Goal: Task Accomplishment & Management: Manage account settings

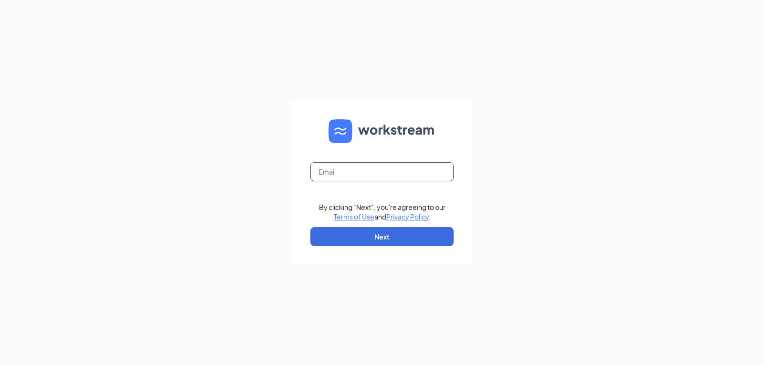
click at [357, 167] on input "text" at bounding box center [381, 171] width 143 height 19
type input "brenda@culvers.biz"
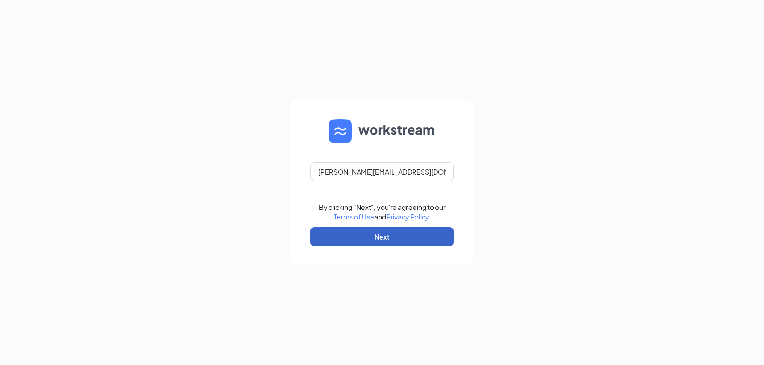
click at [369, 240] on button "Next" at bounding box center [381, 236] width 143 height 19
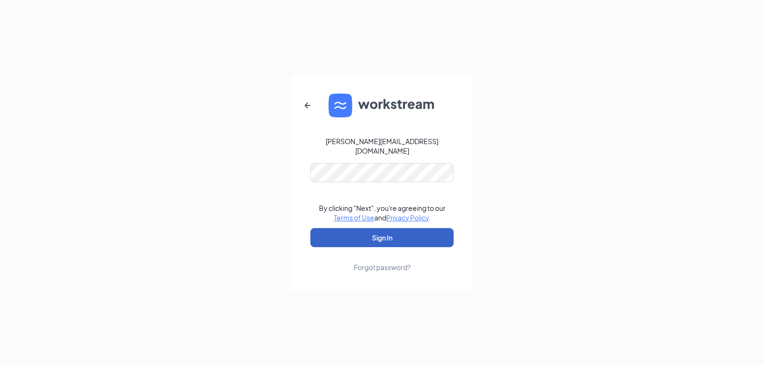
click at [387, 238] on button "Sign In" at bounding box center [381, 237] width 143 height 19
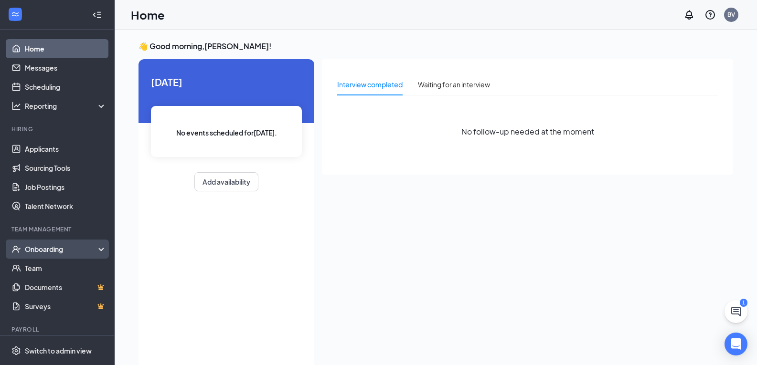
click at [49, 251] on div "Onboarding" at bounding box center [62, 249] width 74 height 10
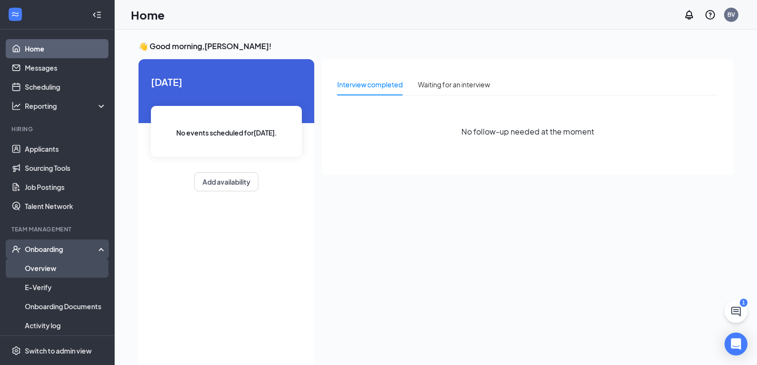
click at [39, 271] on link "Overview" at bounding box center [66, 268] width 82 height 19
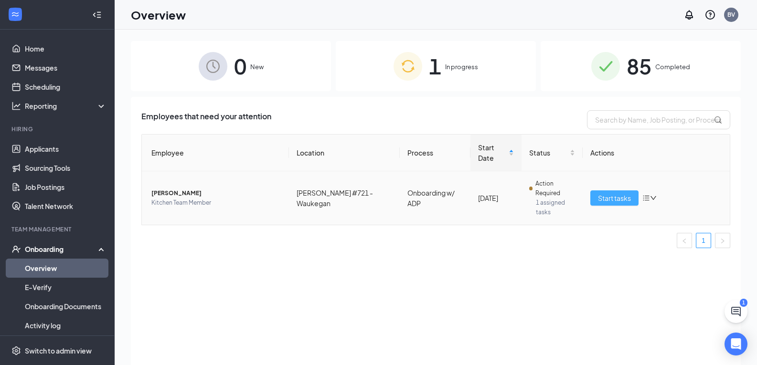
click at [627, 193] on span "Start tasks" at bounding box center [614, 198] width 33 height 11
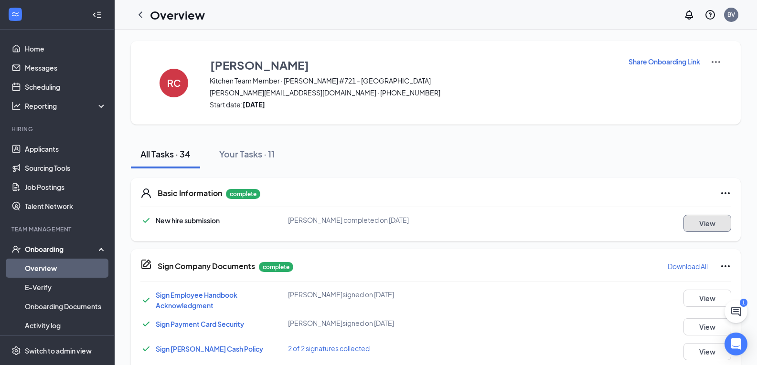
click at [711, 224] on button "View" at bounding box center [707, 223] width 48 height 17
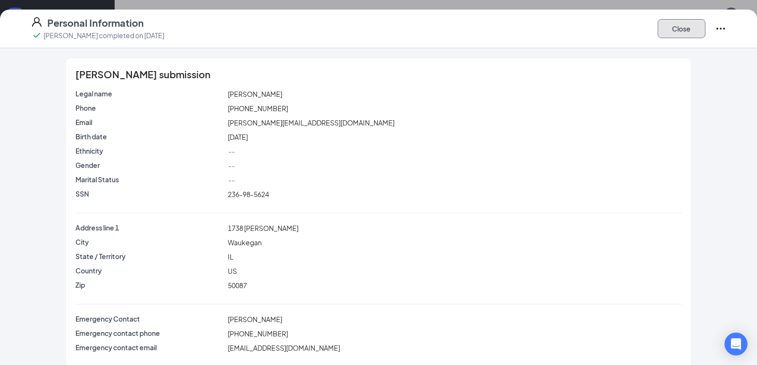
click at [691, 32] on button "Close" at bounding box center [681, 28] width 48 height 19
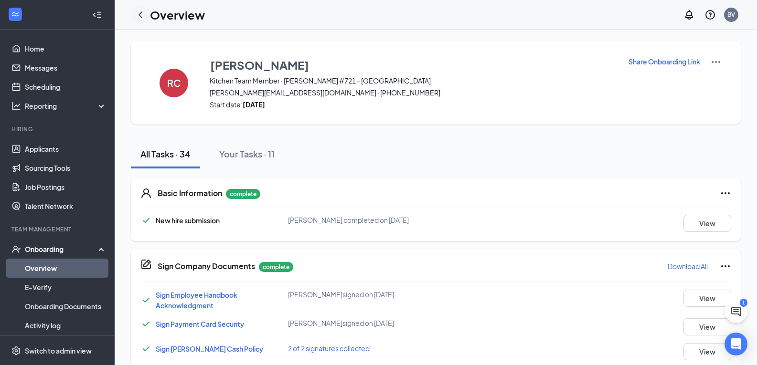
click at [141, 16] on icon "ChevronLeft" at bounding box center [140, 14] width 4 height 6
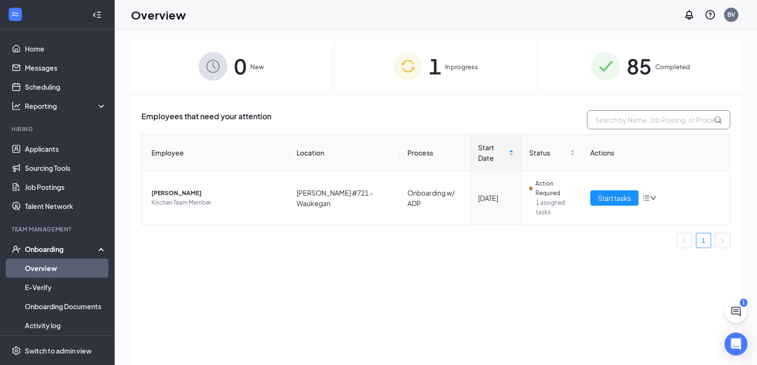
click at [619, 121] on input "text" at bounding box center [658, 119] width 143 height 19
click at [665, 61] on div "85 Completed" at bounding box center [640, 66] width 200 height 50
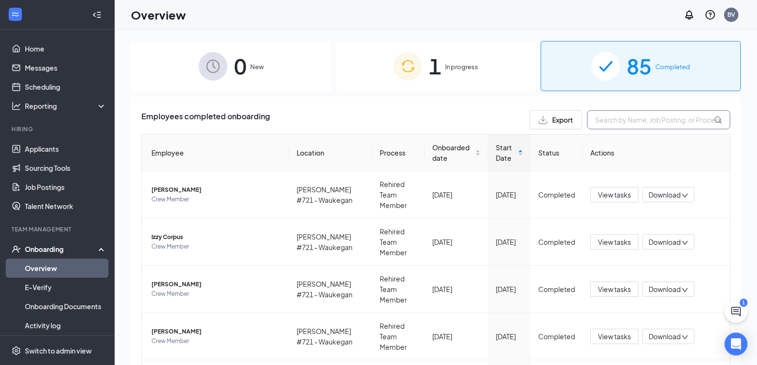
click at [606, 121] on input "text" at bounding box center [658, 119] width 143 height 19
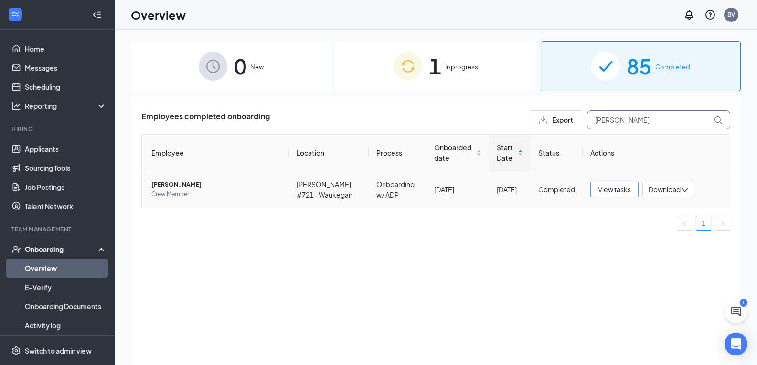
type input "[PERSON_NAME]"
click at [621, 190] on span "View tasks" at bounding box center [614, 189] width 33 height 11
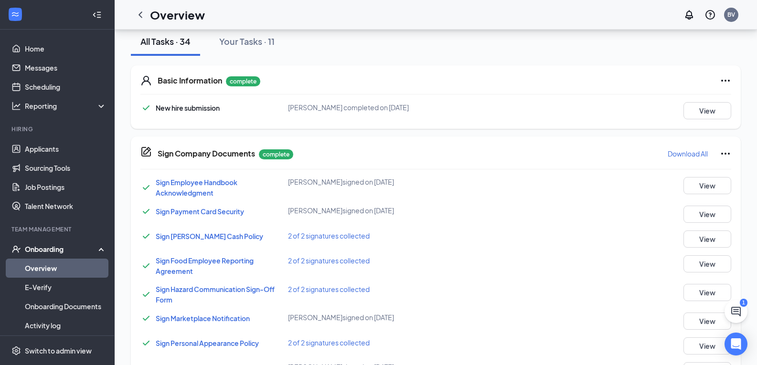
scroll to position [95, 0]
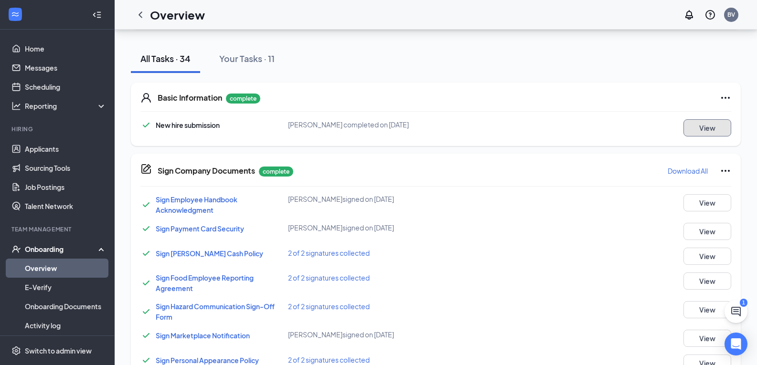
click at [706, 124] on button "View" at bounding box center [707, 127] width 48 height 17
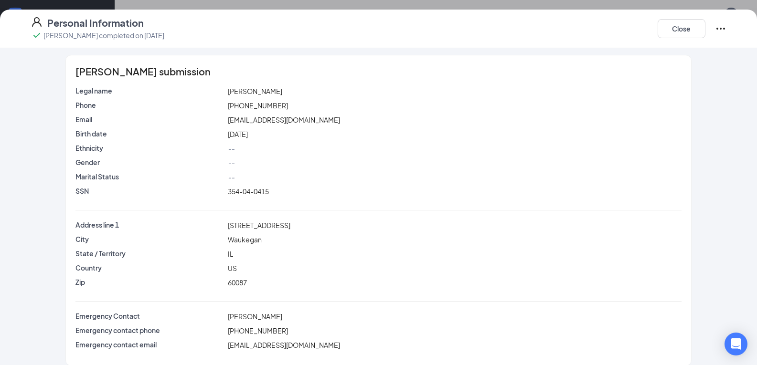
scroll to position [0, 0]
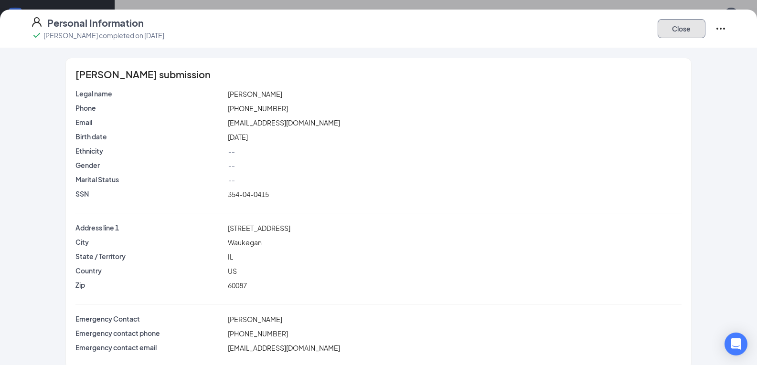
click at [692, 24] on button "Close" at bounding box center [681, 28] width 48 height 19
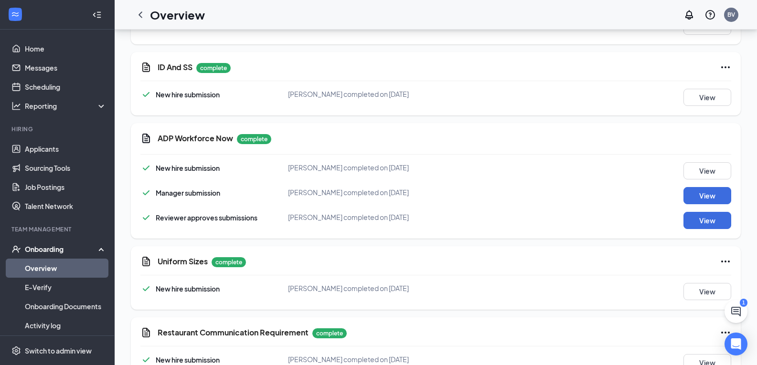
scroll to position [1261, 0]
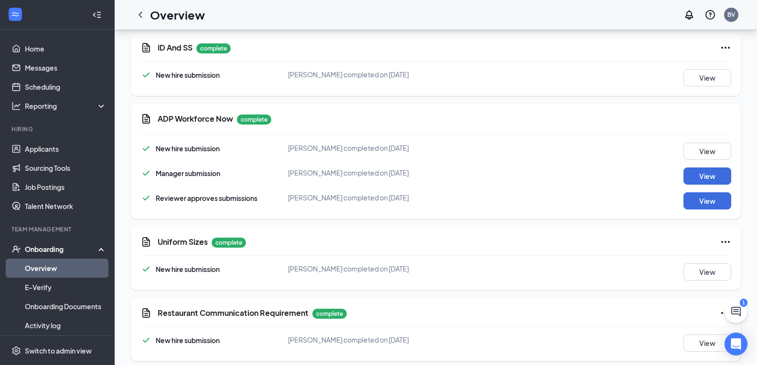
click at [682, 168] on div "View" at bounding box center [694, 176] width 74 height 17
click at [697, 169] on button "View" at bounding box center [707, 176] width 48 height 17
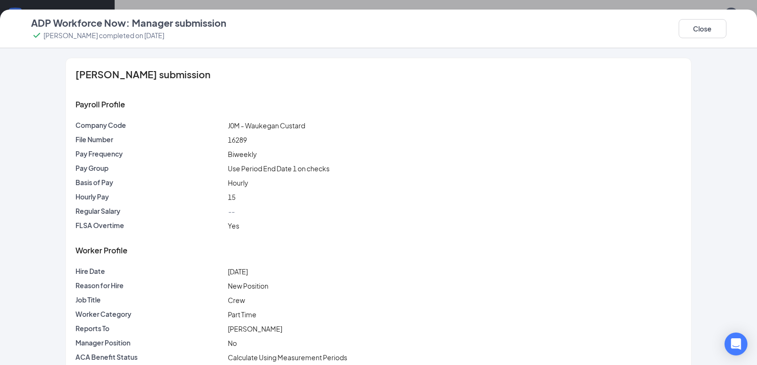
scroll to position [1213, 0]
click at [723, 31] on button "Close" at bounding box center [702, 28] width 48 height 19
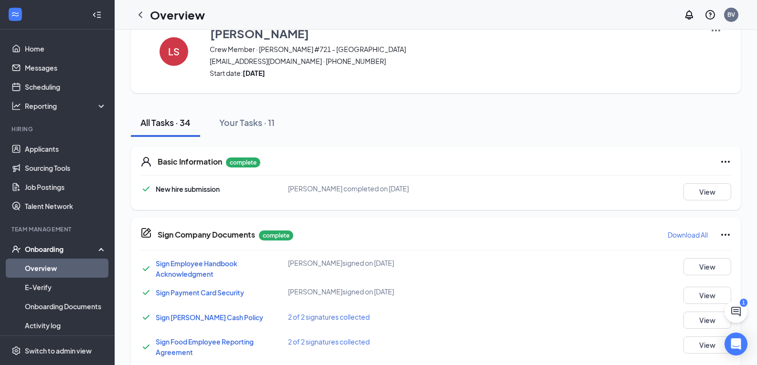
scroll to position [0, 0]
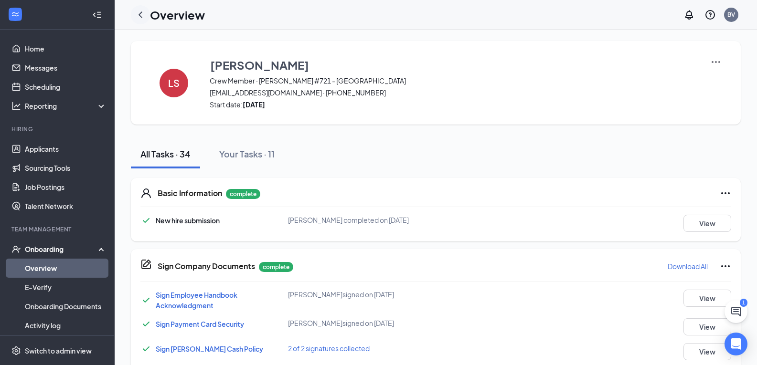
click at [141, 14] on icon "ChevronLeft" at bounding box center [140, 14] width 11 height 11
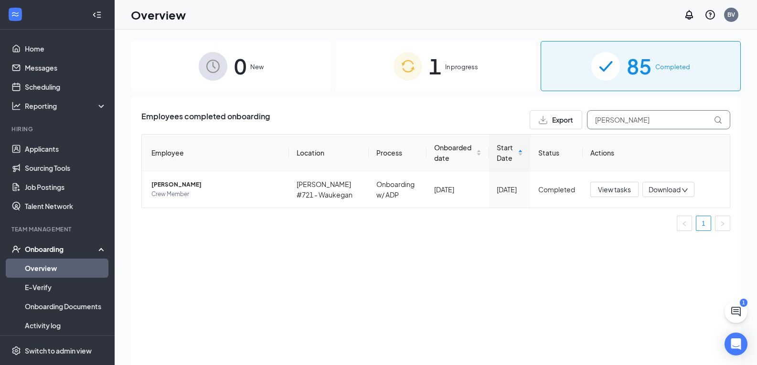
click at [621, 116] on input "[PERSON_NAME]" at bounding box center [658, 119] width 143 height 19
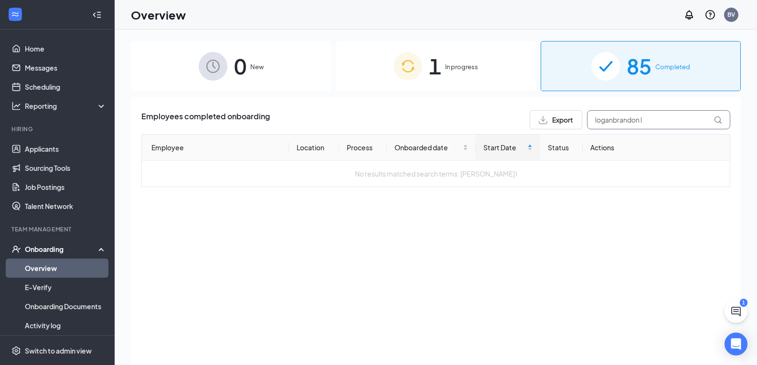
click at [612, 122] on input "loganbrandon l" at bounding box center [658, 119] width 143 height 19
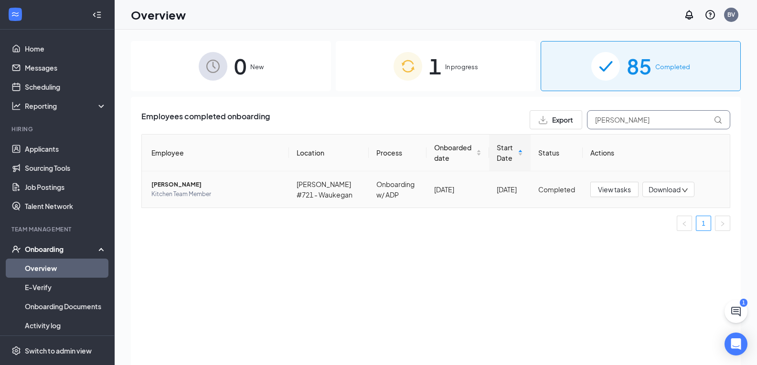
type input "brandon l"
click at [177, 184] on span "[PERSON_NAME]" at bounding box center [216, 185] width 130 height 10
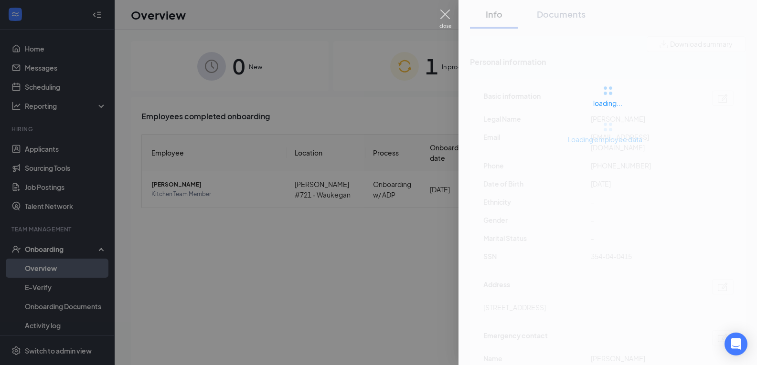
click at [436, 14] on div at bounding box center [378, 182] width 757 height 365
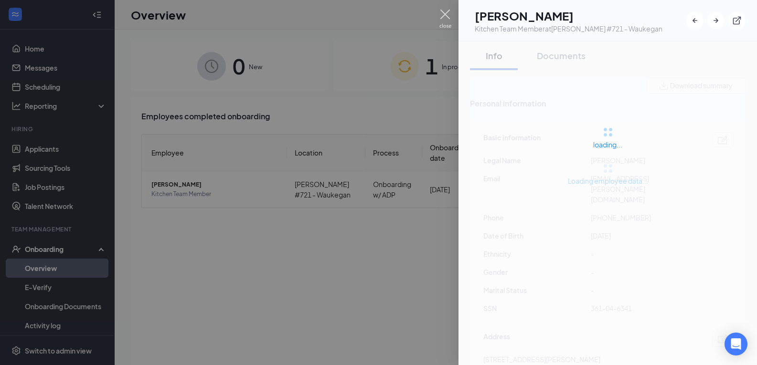
click at [444, 14] on img at bounding box center [445, 19] width 12 height 19
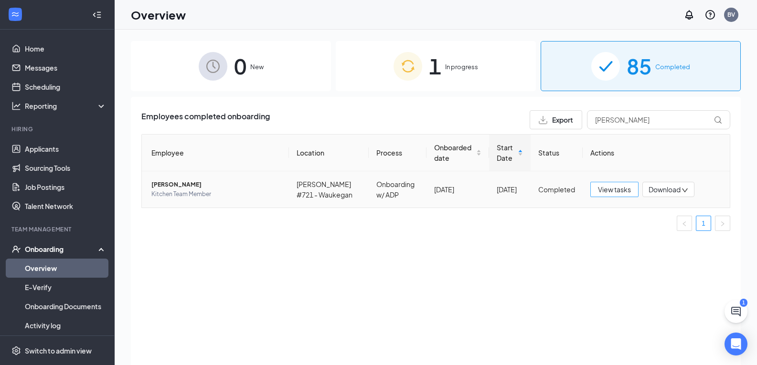
click at [610, 191] on span "View tasks" at bounding box center [614, 189] width 33 height 11
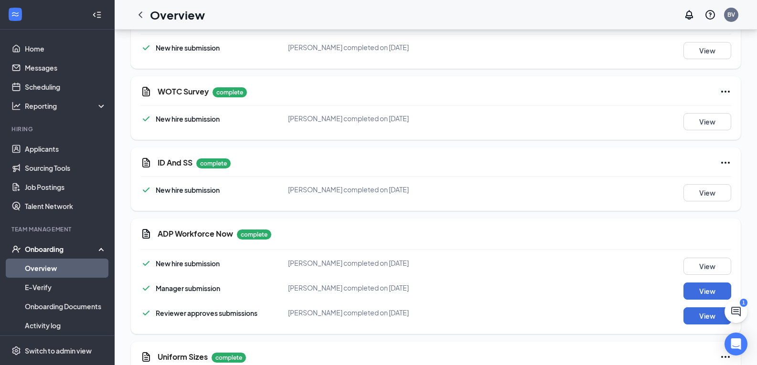
scroll to position [1241, 0]
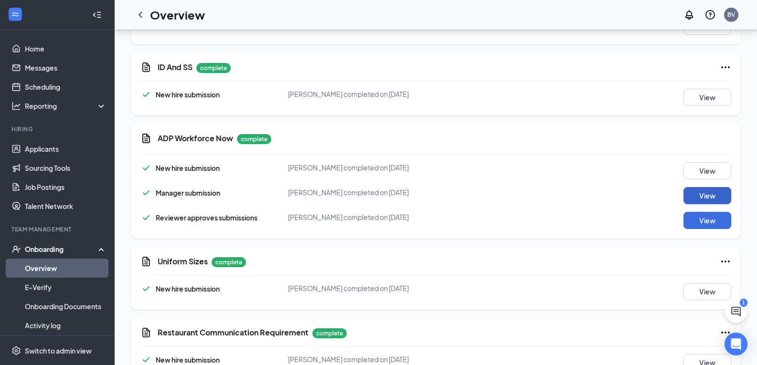
click at [694, 187] on button "View" at bounding box center [707, 195] width 48 height 17
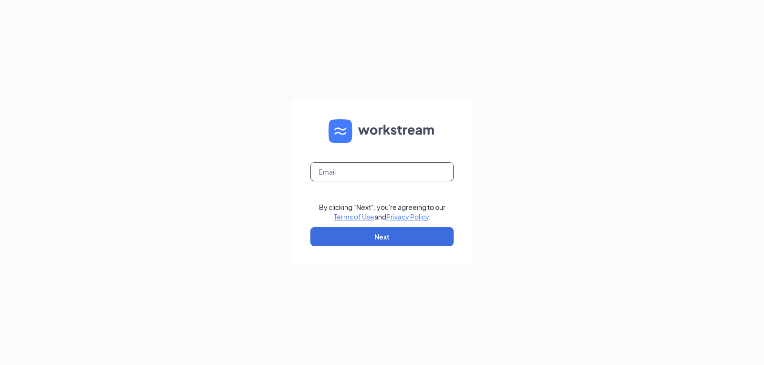
click at [401, 177] on input "text" at bounding box center [381, 171] width 143 height 19
type input "brenda@culvers.biz"
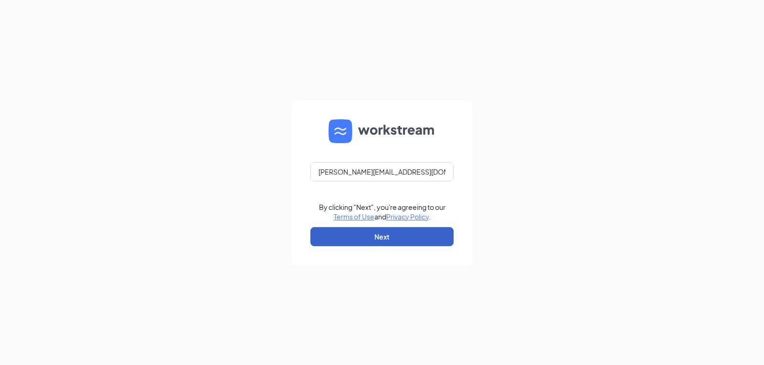
click at [379, 233] on button "Next" at bounding box center [381, 236] width 143 height 19
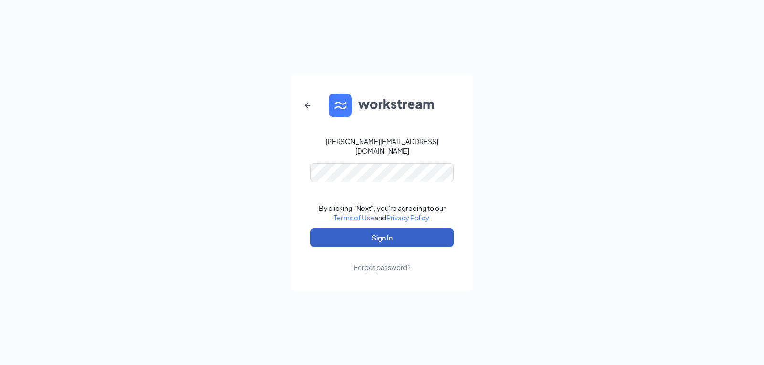
click at [368, 240] on button "Sign In" at bounding box center [381, 237] width 143 height 19
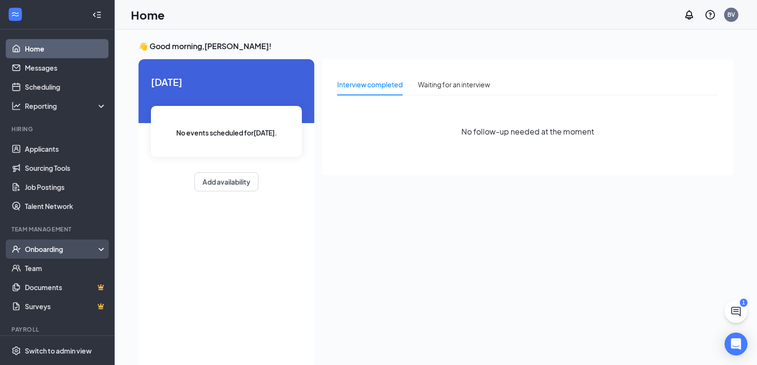
click at [39, 252] on div "Onboarding" at bounding box center [62, 249] width 74 height 10
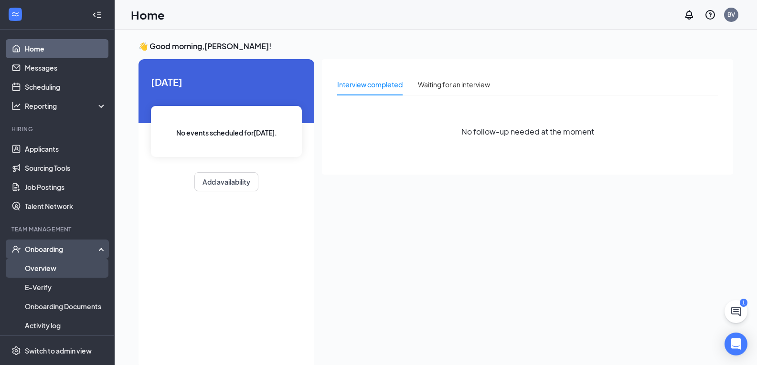
click at [43, 264] on link "Overview" at bounding box center [66, 268] width 82 height 19
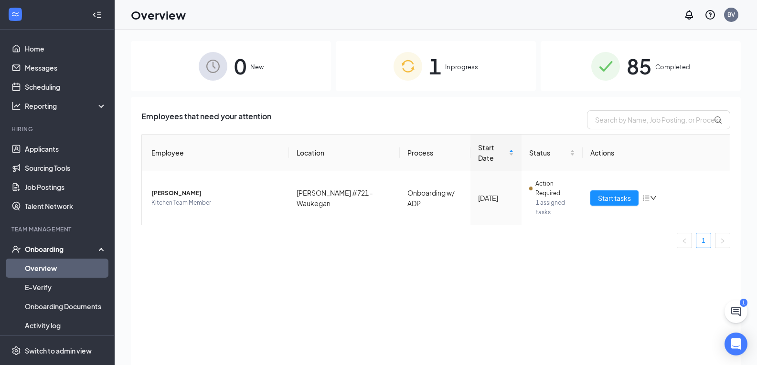
click at [654, 67] on div "85 Completed" at bounding box center [640, 66] width 200 height 50
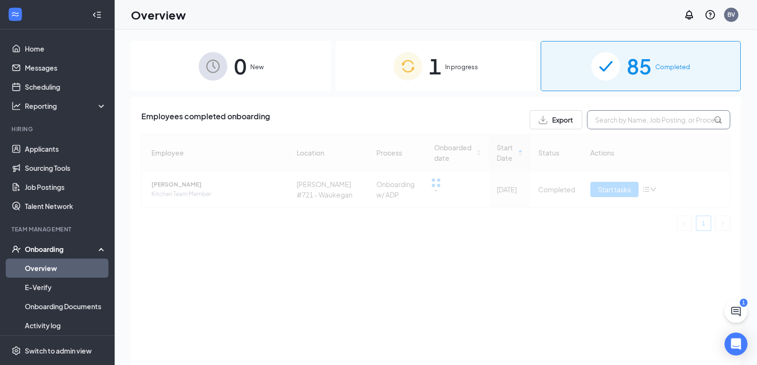
click at [622, 118] on input "text" at bounding box center [658, 119] width 143 height 19
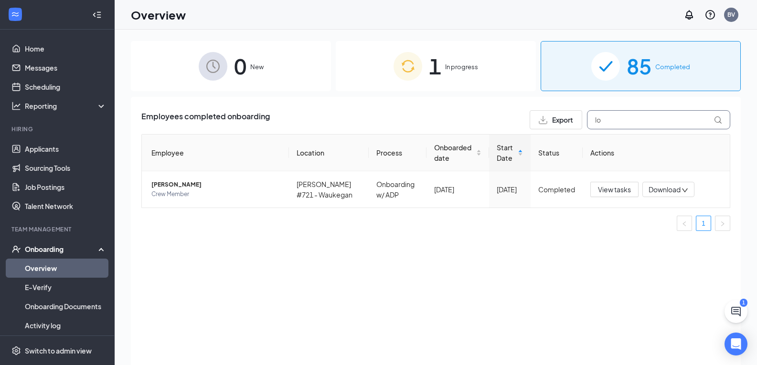
type input "l"
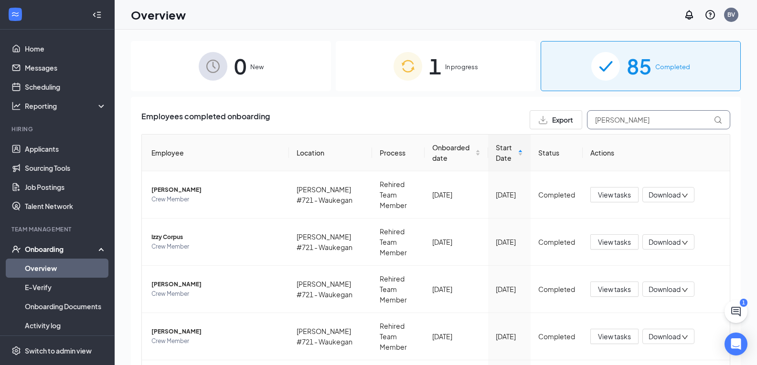
type input "[PERSON_NAME]"
